Goal: Obtain resource: Obtain resource

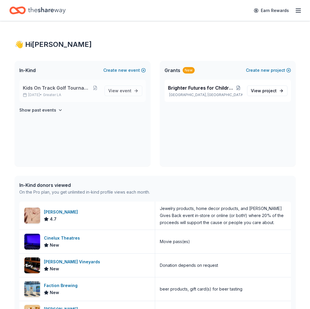
click at [73, 89] on span "Kids On Track Golf Tournament 2025" at bounding box center [57, 87] width 68 height 7
click at [126, 90] on span "event" at bounding box center [126, 90] width 12 height 5
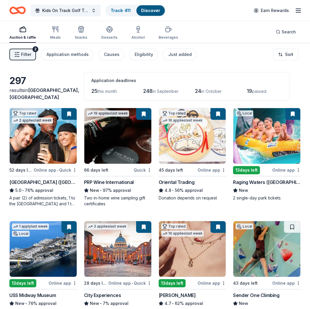
scroll to position [0, 0]
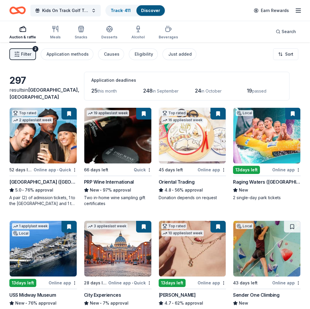
drag, startPoint x: 233, startPoint y: 34, endPoint x: 219, endPoint y: 33, distance: 13.5
click at [233, 34] on div "Auction & raffle Meals Snacks Desserts Alcohol Beverages Search" at bounding box center [154, 32] width 291 height 22
click at [86, 30] on div "button" at bounding box center [81, 28] width 13 height 7
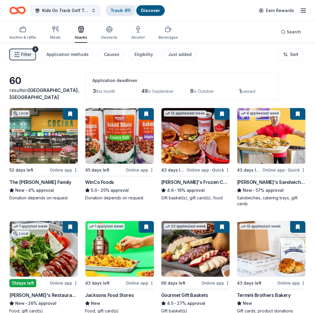
click at [122, 9] on link "Track · 411" at bounding box center [121, 10] width 20 height 5
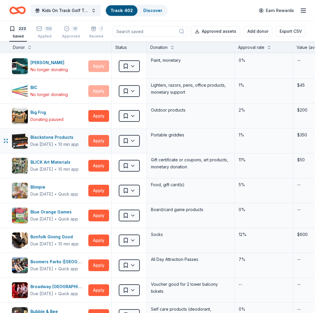
scroll to position [223, 0]
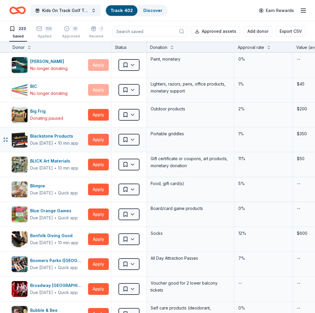
click at [100, 140] on button "Apply" at bounding box center [98, 140] width 21 height 12
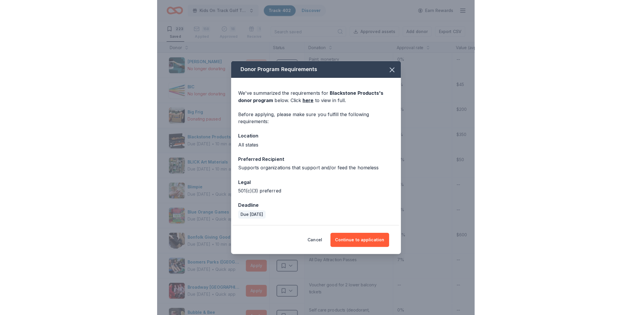
scroll to position [222, 0]
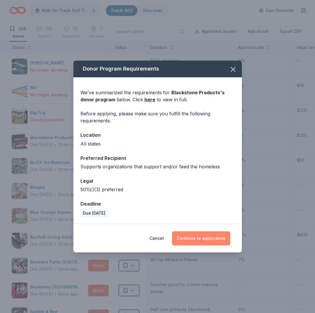
click at [208, 236] on button "Continue to application" at bounding box center [201, 238] width 58 height 14
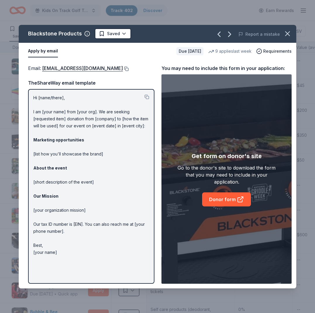
drag, startPoint x: 131, startPoint y: 67, endPoint x: 127, endPoint y: 69, distance: 3.5
click at [130, 68] on div "Email : donations@blackstoneproducts.com" at bounding box center [91, 68] width 126 height 8
click at [127, 69] on button at bounding box center [126, 68] width 6 height 5
click at [230, 199] on link "Donor form" at bounding box center [226, 199] width 49 height 14
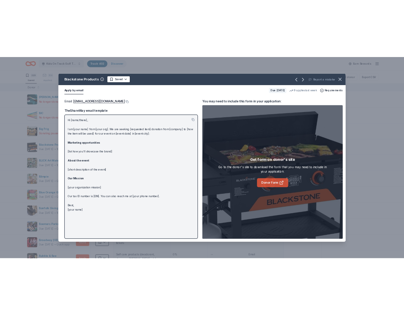
scroll to position [222, 0]
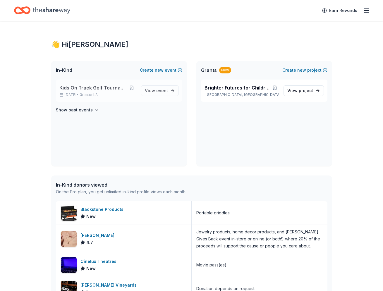
click at [107, 90] on span "Kids On Track Golf Tournament 2025" at bounding box center [93, 87] width 68 height 7
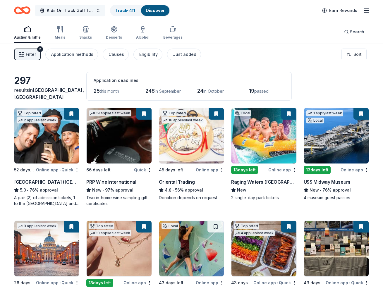
click at [68, 12] on span "Kids On Track Golf Tournament 2025" at bounding box center [70, 10] width 47 height 7
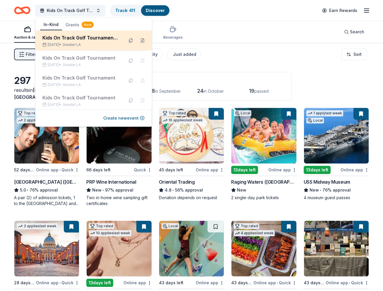
click at [74, 36] on div "Kids On Track Golf Tournament 2025" at bounding box center [80, 37] width 77 height 7
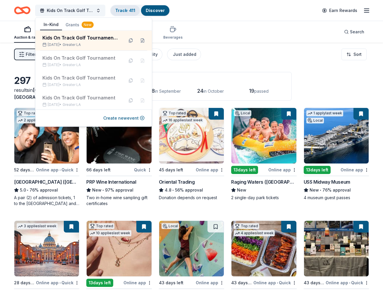
click at [124, 8] on link "Track · 411" at bounding box center [125, 10] width 20 height 5
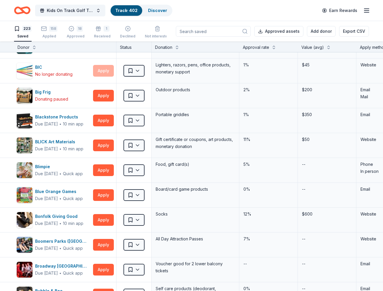
scroll to position [0, 0]
